Goal: Task Accomplishment & Management: Use online tool/utility

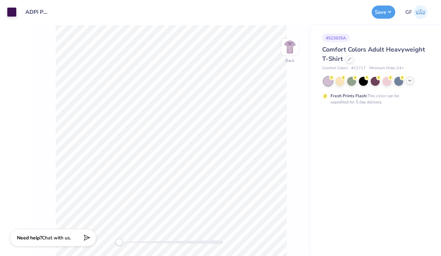
click at [409, 81] on icon at bounding box center [410, 81] width 6 height 6
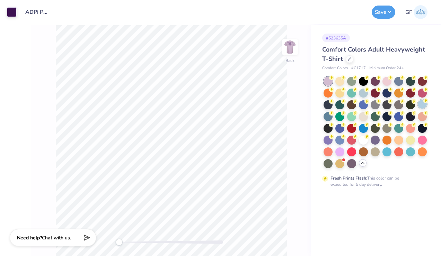
click at [422, 105] on div at bounding box center [422, 104] width 9 height 9
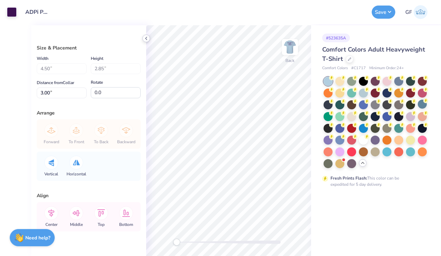
click at [147, 39] on icon at bounding box center [146, 39] width 6 height 6
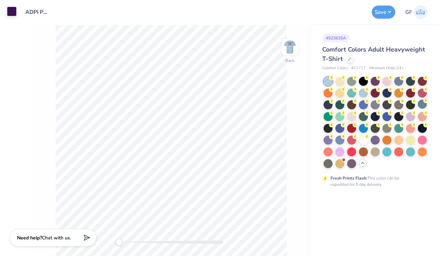
click at [10, 11] on div at bounding box center [12, 12] width 10 height 10
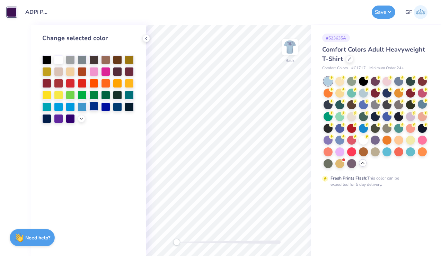
click at [93, 107] on div at bounding box center [93, 106] width 9 height 9
click at [104, 106] on div at bounding box center [105, 106] width 9 height 9
click at [117, 106] on div at bounding box center [117, 106] width 9 height 9
click at [288, 48] on img at bounding box center [290, 47] width 28 height 28
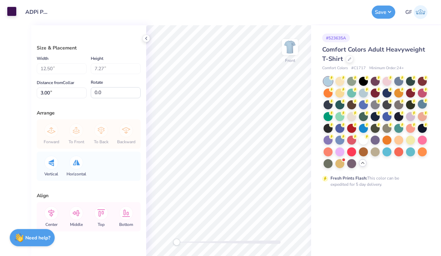
click at [13, 15] on div at bounding box center [12, 12] width 10 height 10
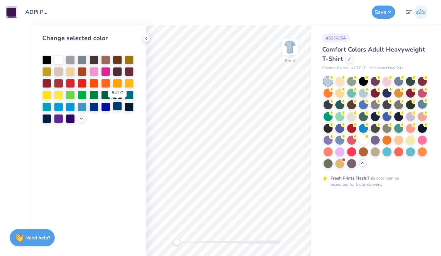
click at [118, 106] on div at bounding box center [117, 106] width 9 height 9
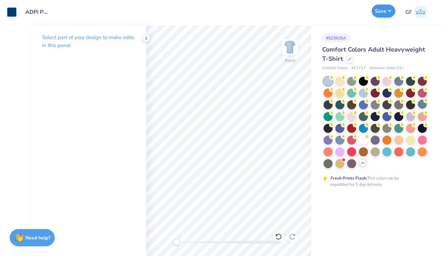
click at [377, 12] on button "Save" at bounding box center [384, 11] width 24 height 13
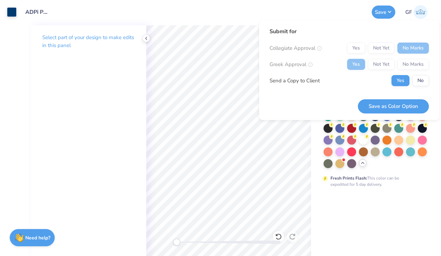
click at [354, 46] on div "Yes Not Yet No Marks" at bounding box center [388, 48] width 82 height 11
click at [378, 104] on button "Save as Color Option" at bounding box center [393, 106] width 71 height 14
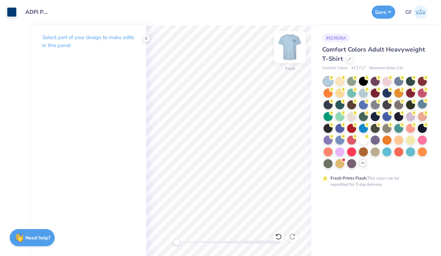
click at [288, 46] on img at bounding box center [290, 47] width 28 height 28
click at [290, 51] on img at bounding box center [290, 47] width 28 height 28
click at [290, 51] on img at bounding box center [290, 47] width 14 height 14
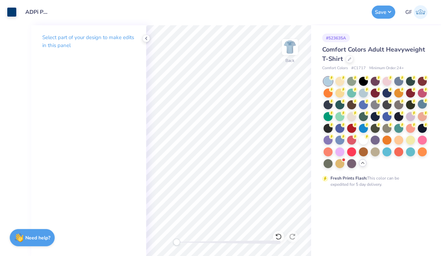
click at [290, 51] on img at bounding box center [290, 47] width 14 height 14
click at [290, 42] on img at bounding box center [290, 47] width 28 height 28
click at [290, 42] on img at bounding box center [290, 47] width 14 height 14
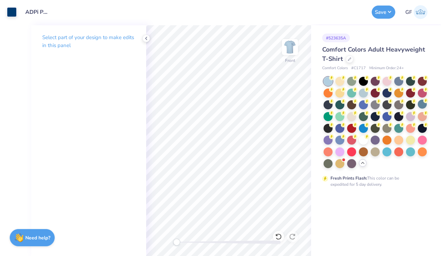
click at [290, 42] on img at bounding box center [290, 47] width 14 height 14
click at [290, 42] on img at bounding box center [290, 47] width 28 height 28
click at [290, 42] on img at bounding box center [290, 47] width 14 height 14
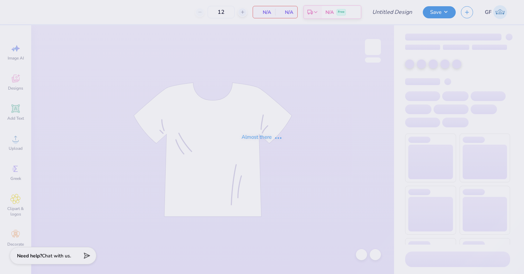
type input "ADPi 2025 Crewneck"
type input "100"
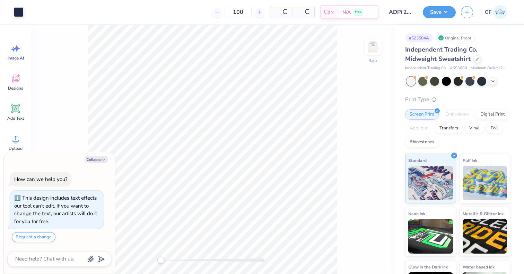
scroll to position [12, 0]
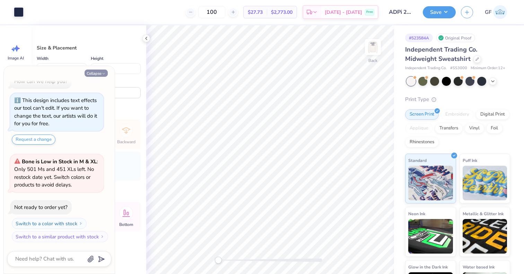
click at [100, 72] on button "Collapse" at bounding box center [96, 73] width 23 height 7
type textarea "x"
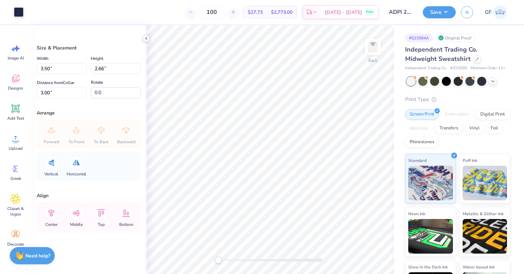
click at [146, 39] on icon at bounding box center [146, 39] width 6 height 6
click at [17, 11] on div at bounding box center [19, 12] width 10 height 10
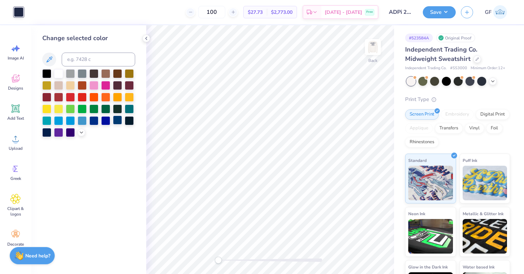
click at [116, 121] on div at bounding box center [117, 120] width 9 height 9
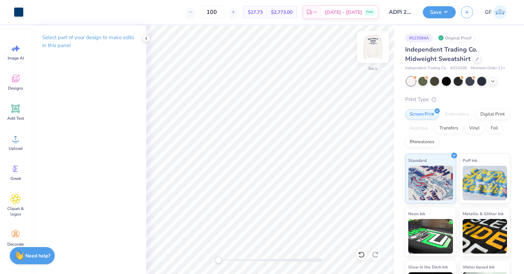
click at [372, 46] on img at bounding box center [373, 47] width 28 height 28
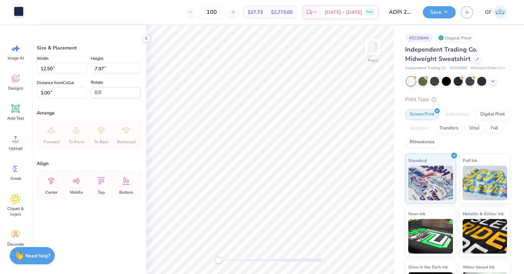
click at [15, 12] on div at bounding box center [19, 12] width 10 height 10
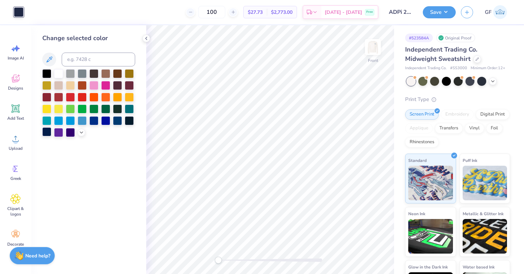
click at [46, 133] on div at bounding box center [46, 131] width 9 height 9
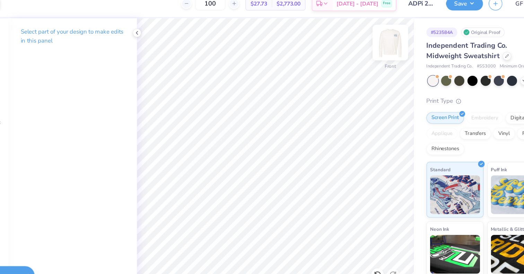
click at [370, 49] on img at bounding box center [373, 47] width 28 height 28
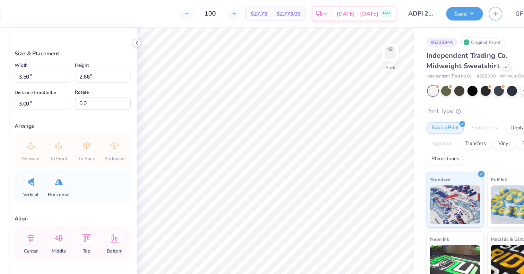
click at [147, 41] on icon at bounding box center [146, 39] width 6 height 6
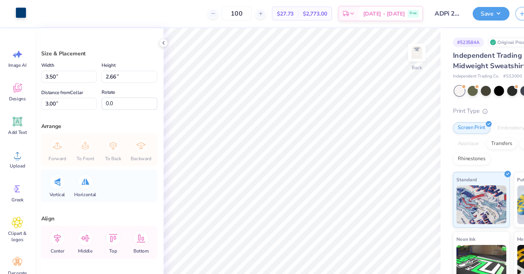
click at [16, 9] on div at bounding box center [19, 12] width 10 height 10
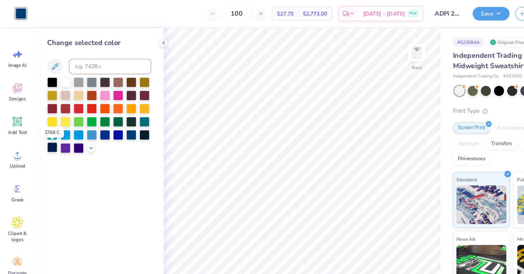
click at [48, 132] on div at bounding box center [46, 131] width 9 height 9
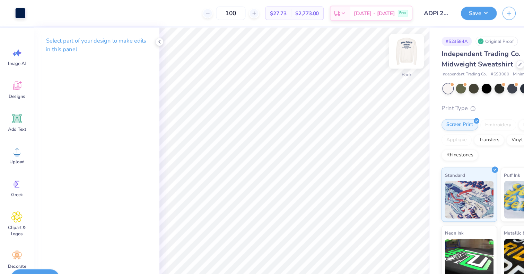
click at [366, 50] on img at bounding box center [373, 47] width 28 height 28
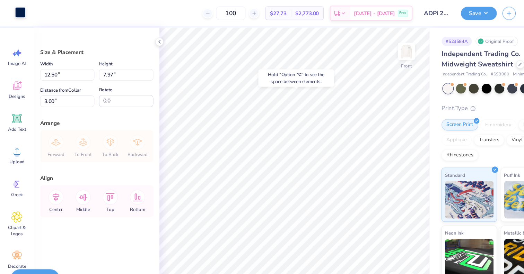
click at [18, 11] on div at bounding box center [19, 12] width 10 height 10
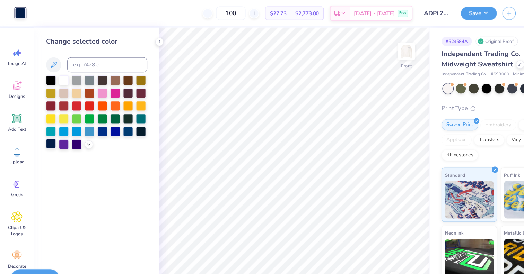
click at [46, 135] on div at bounding box center [46, 131] width 9 height 9
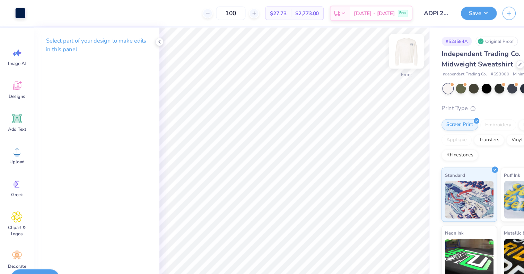
click at [372, 45] on img at bounding box center [373, 47] width 28 height 28
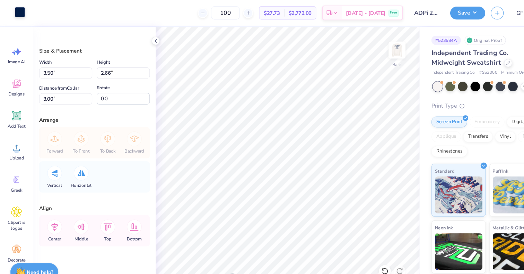
click at [18, 11] on div at bounding box center [19, 12] width 10 height 10
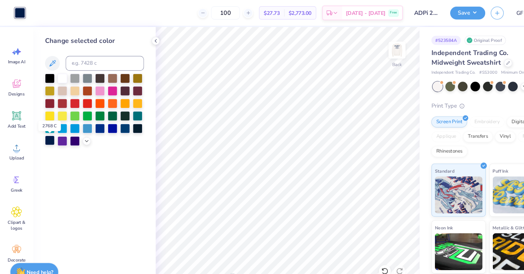
click at [45, 131] on div at bounding box center [46, 131] width 9 height 9
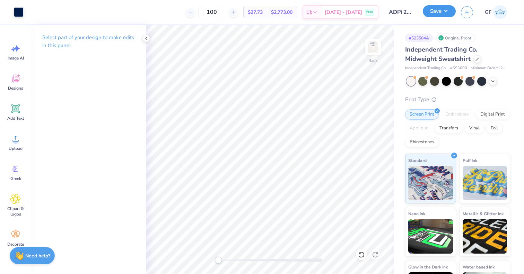
click at [434, 14] on button "Save" at bounding box center [439, 11] width 33 height 12
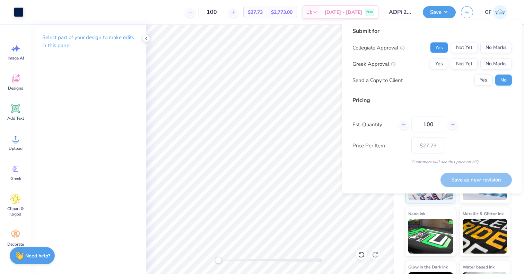
click at [442, 48] on button "Yes" at bounding box center [439, 47] width 18 height 11
click at [441, 62] on button "Yes" at bounding box center [439, 64] width 18 height 11
click at [482, 179] on button "Save as new revision" at bounding box center [475, 180] width 71 height 14
type input "$27.73"
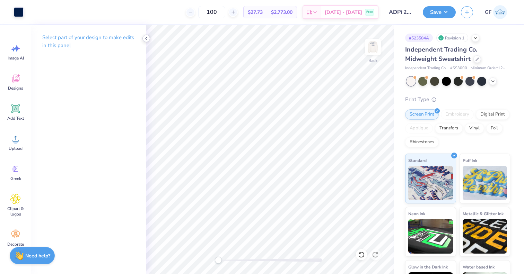
click at [148, 38] on icon at bounding box center [146, 39] width 6 height 6
